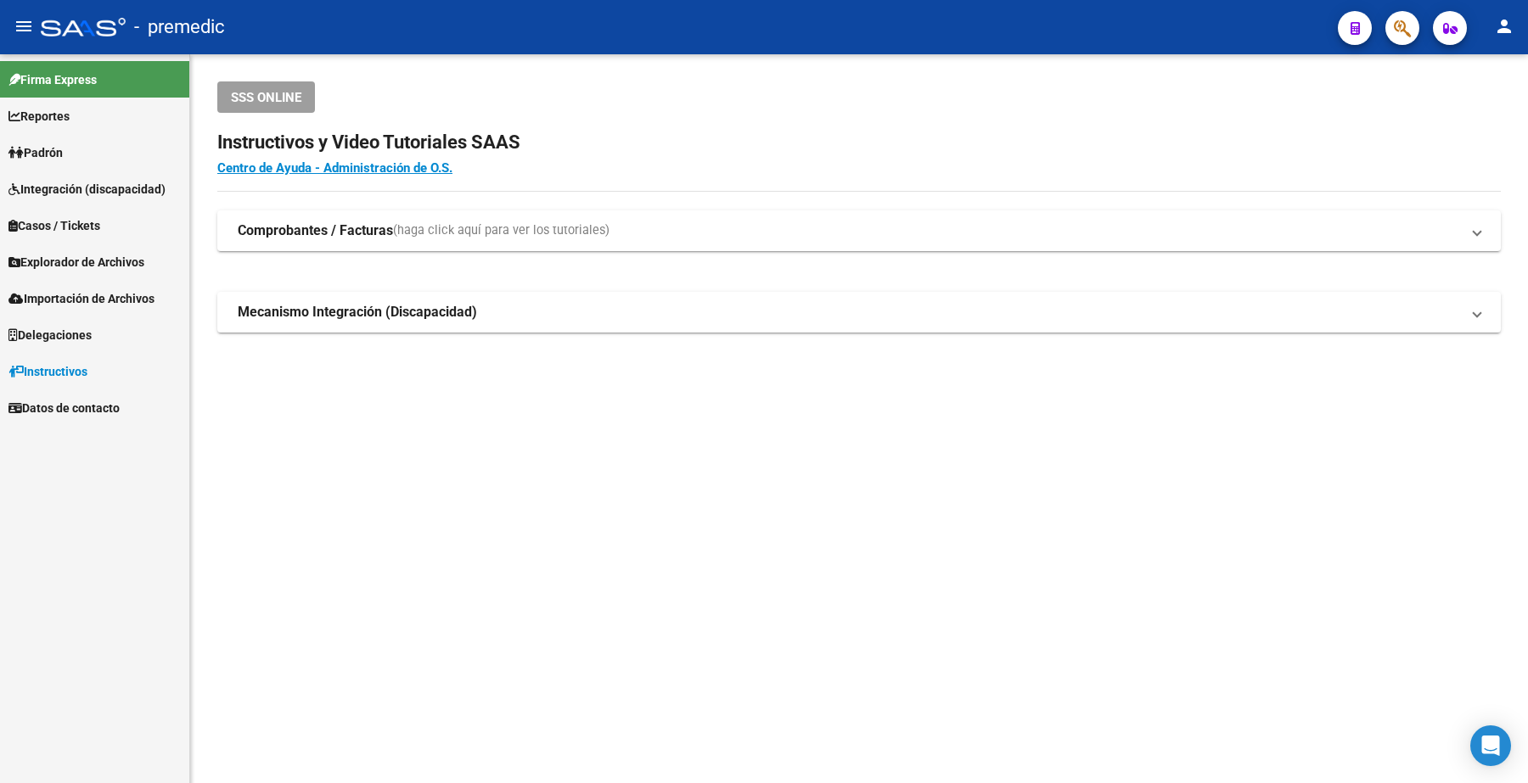
click at [1420, 489] on mat-sidenav-content "SSS ONLINE Instructivos y Video Tutoriales SAAS Centro de Ayuda - Administració…" at bounding box center [859, 418] width 1338 height 729
click at [63, 154] on span "Padrón" at bounding box center [35, 152] width 54 height 19
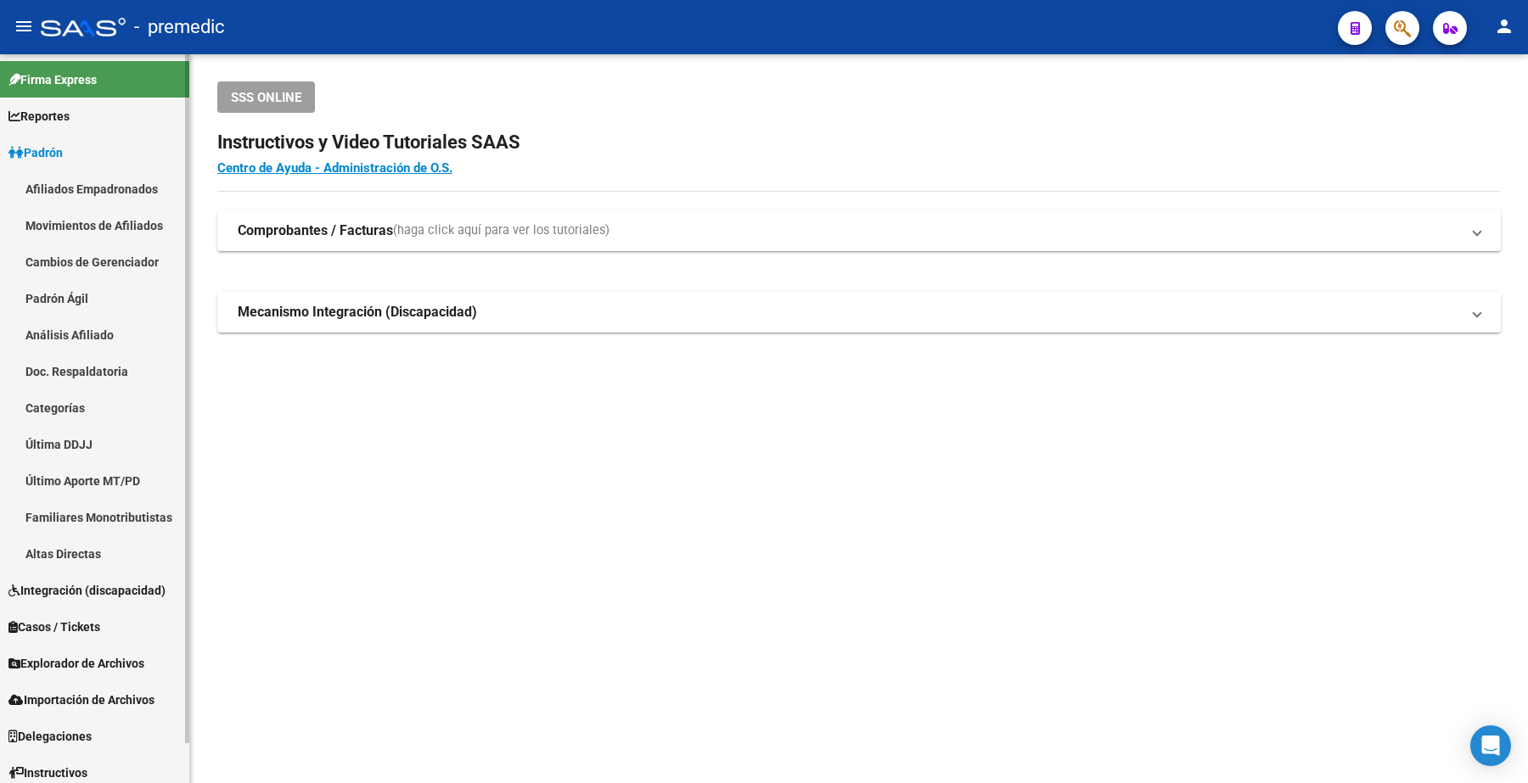
click at [64, 329] on link "Análisis Afiliado" at bounding box center [94, 335] width 189 height 36
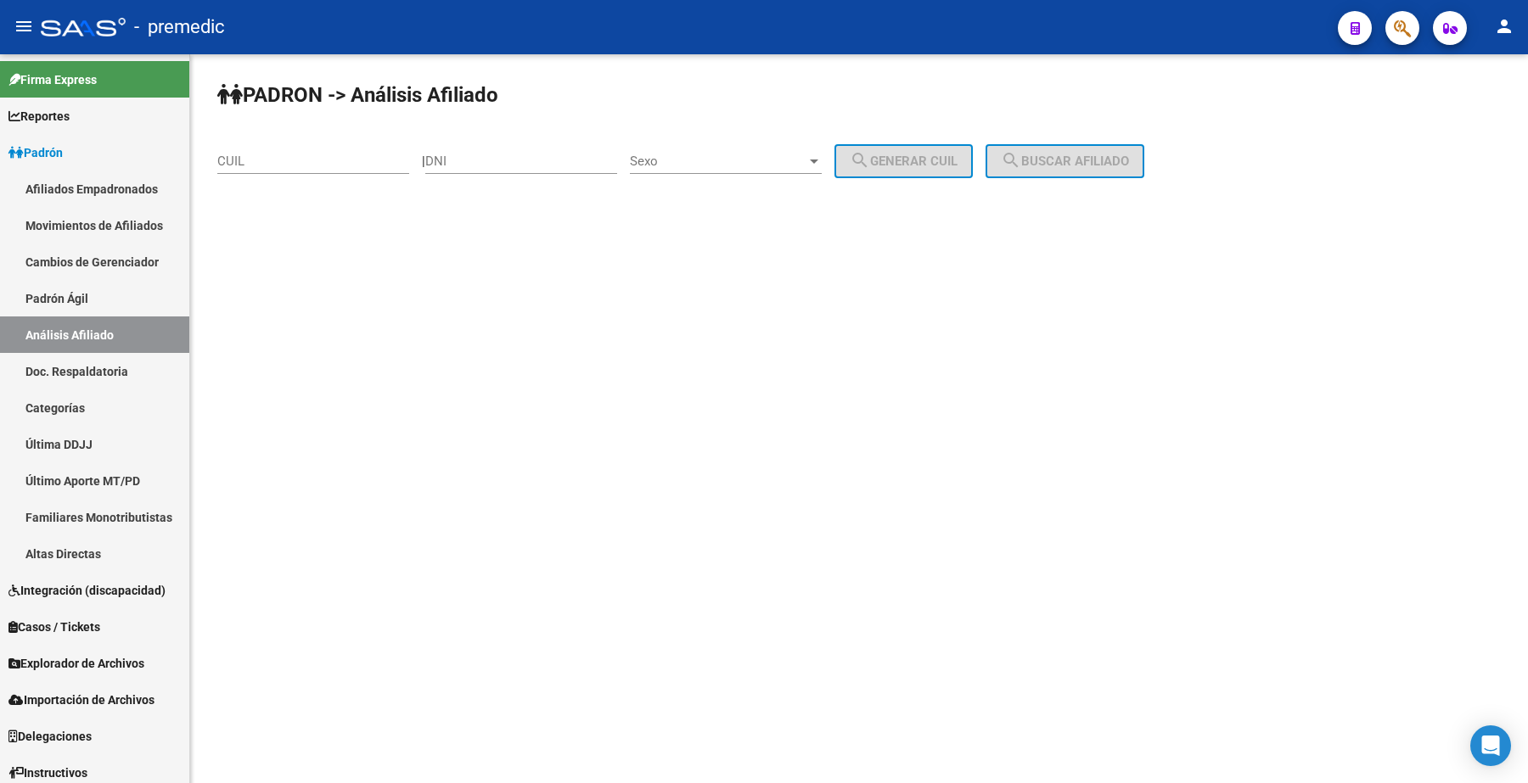
click at [368, 171] on div "CUIL" at bounding box center [313, 156] width 192 height 36
click at [361, 166] on input "CUIL" at bounding box center [313, 161] width 192 height 15
paste input "20-18281973-6"
type input "20-18281973-6"
click at [985, 155] on div "| DNI Sexo Sexo search Generar CUIL" at bounding box center [704, 161] width 564 height 15
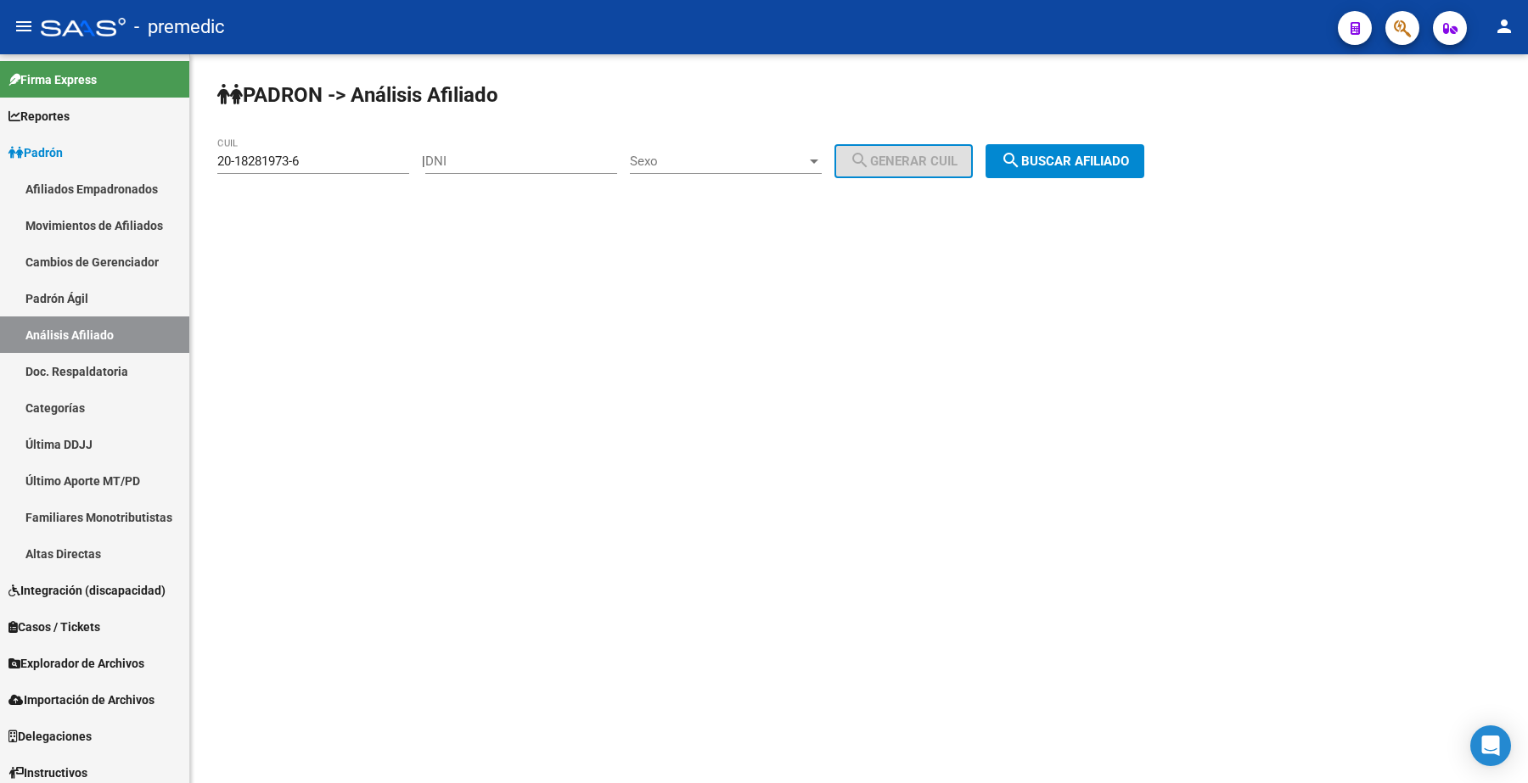
click at [1067, 155] on span "search Buscar afiliado" at bounding box center [1065, 161] width 128 height 15
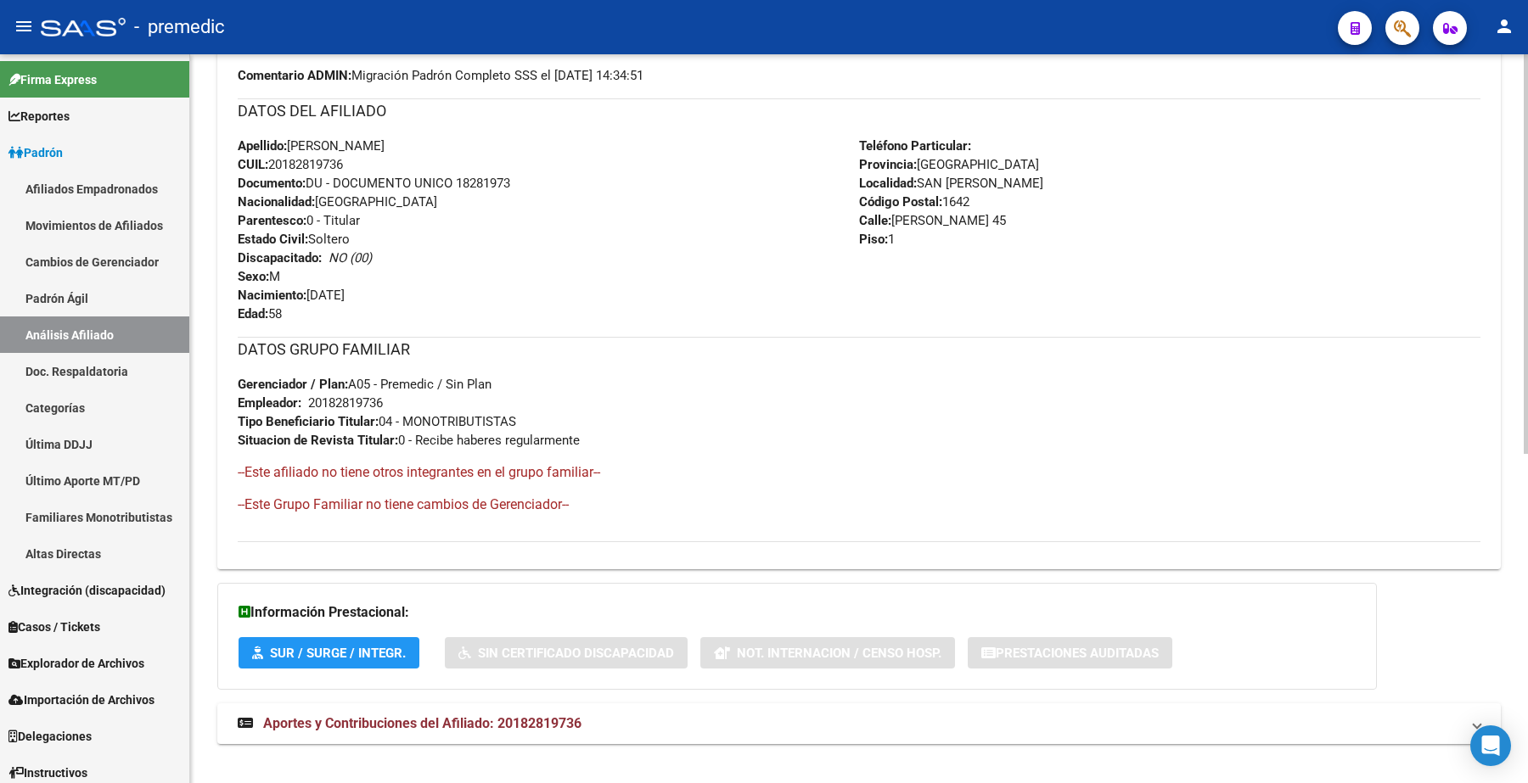
scroll to position [603, 0]
